Goal: Navigation & Orientation: Find specific page/section

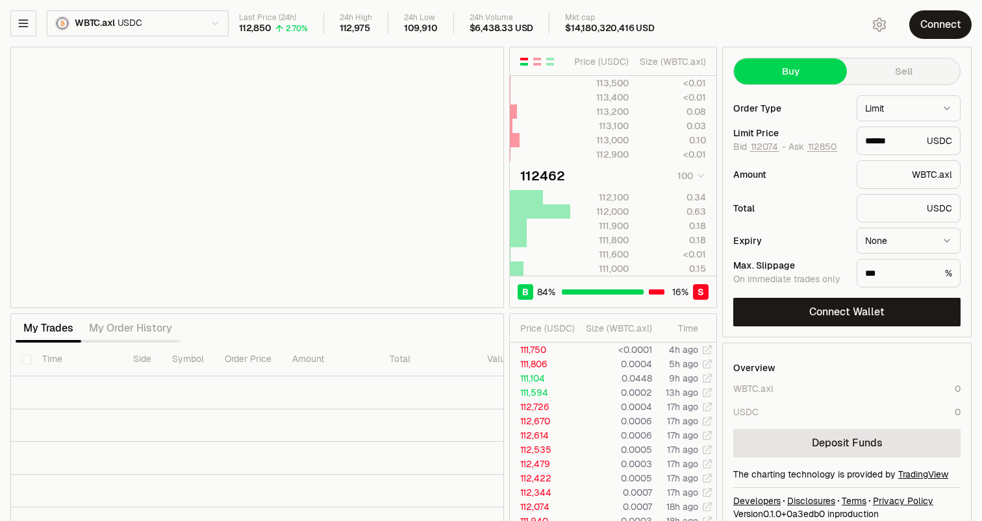
scroll to position [21, 0]
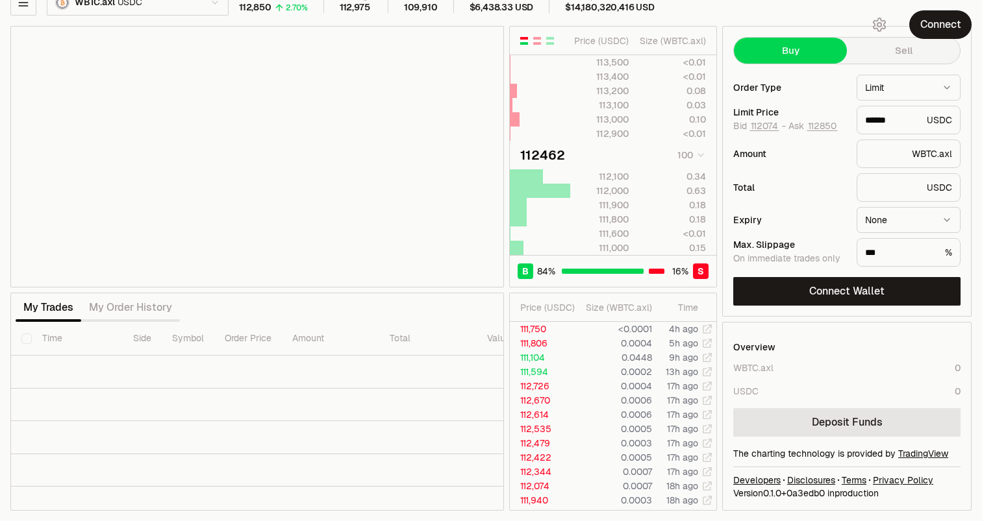
type input "******"
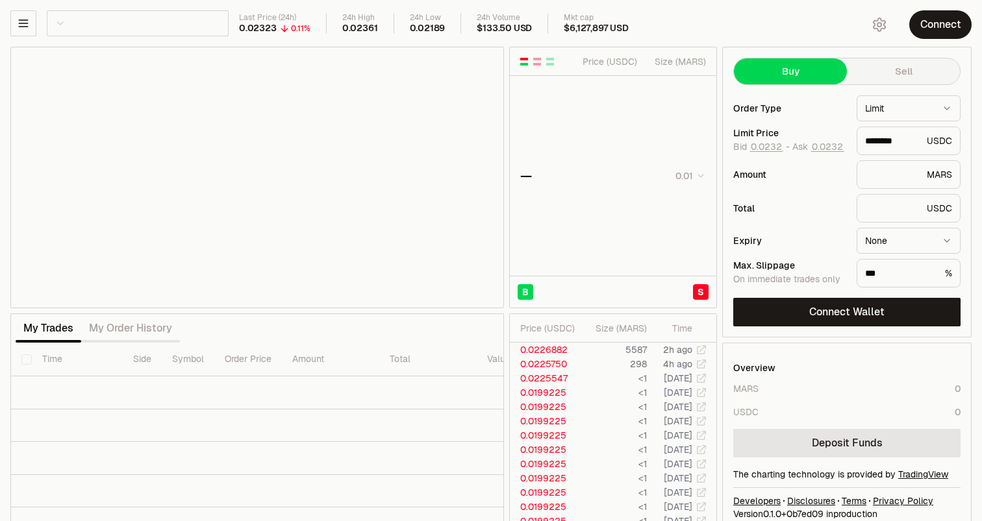
type input "********"
